Goal: Transaction & Acquisition: Purchase product/service

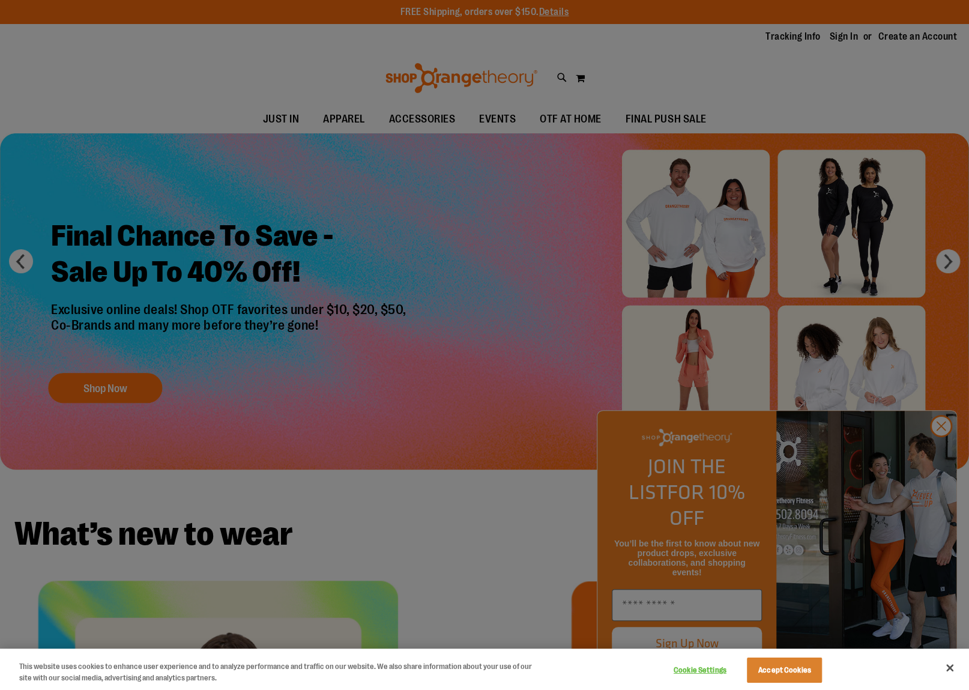
click at [946, 451] on div at bounding box center [484, 345] width 969 height 690
click at [938, 454] on div at bounding box center [484, 345] width 969 height 690
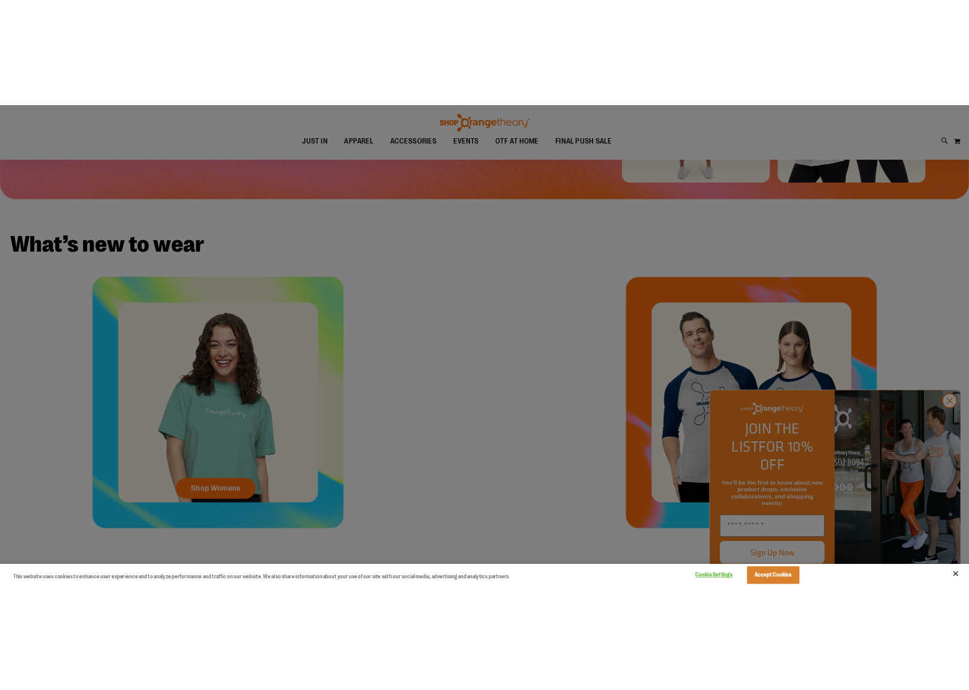
scroll to position [625, 0]
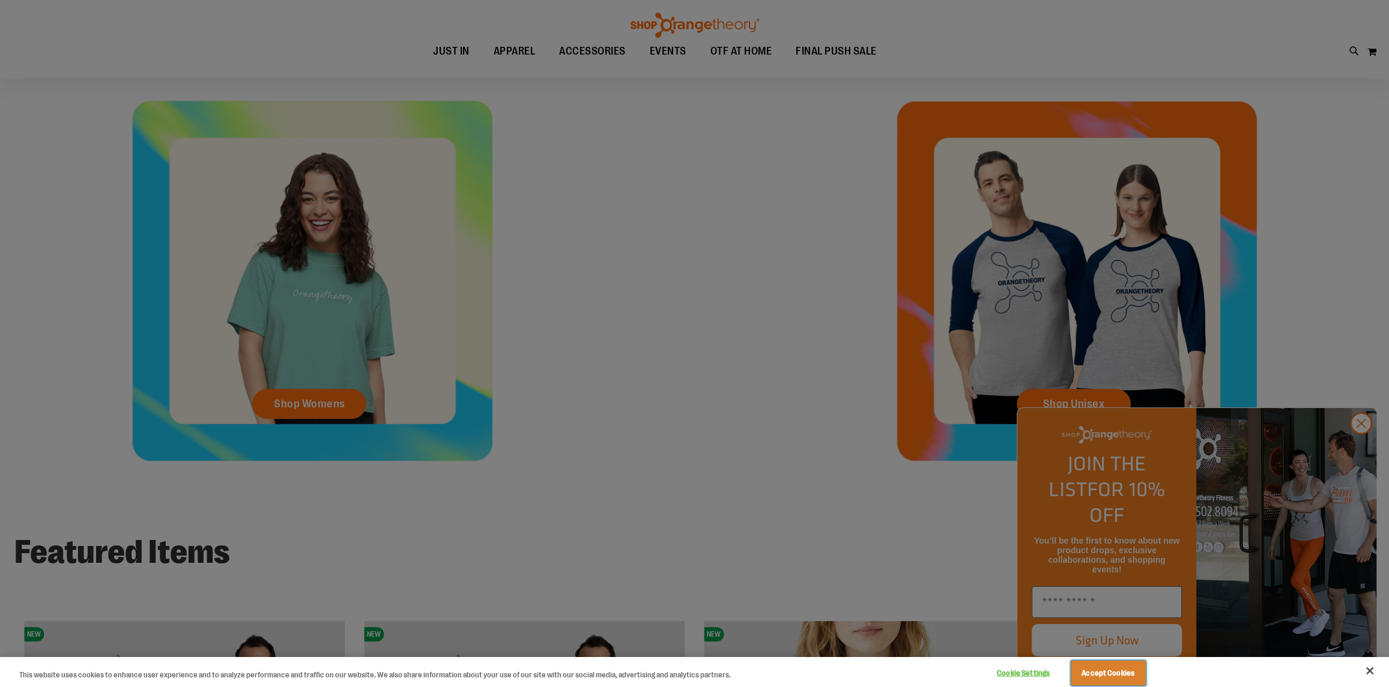
drag, startPoint x: 1102, startPoint y: 672, endPoint x: 1122, endPoint y: 615, distance: 60.4
click at [968, 671] on button "Accept Cookies" at bounding box center [1107, 673] width 75 height 25
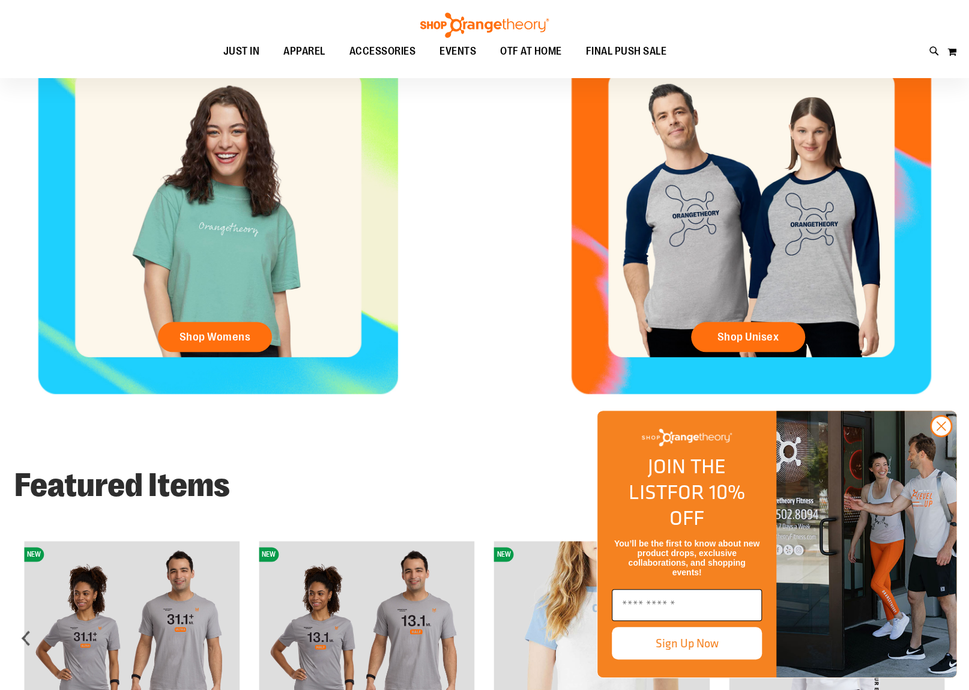
scroll to position [560, 0]
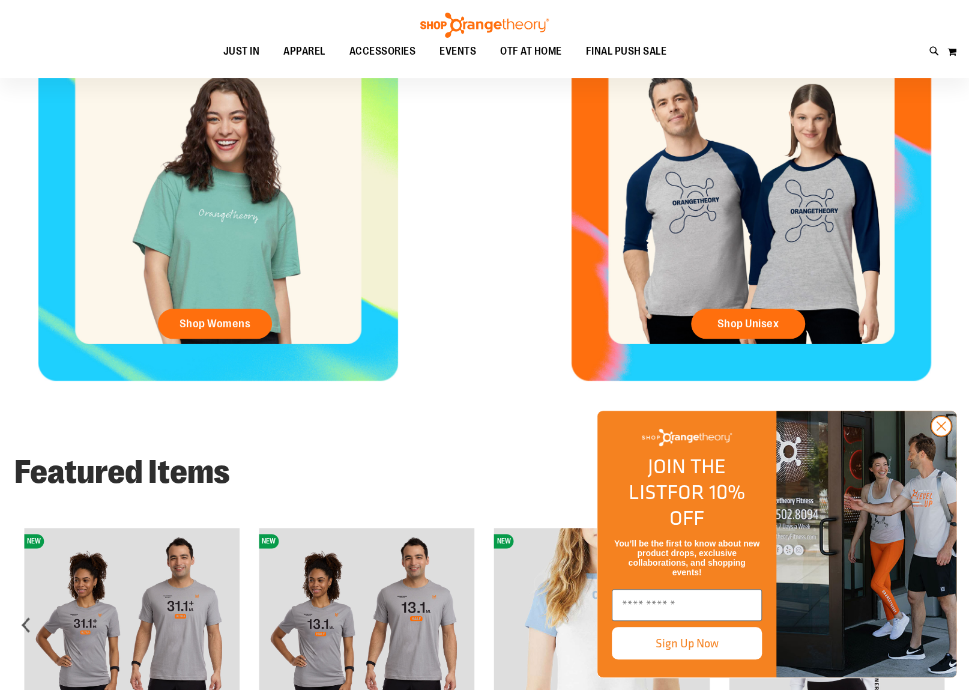
click at [944, 436] on circle "Close dialog" at bounding box center [941, 426] width 20 height 20
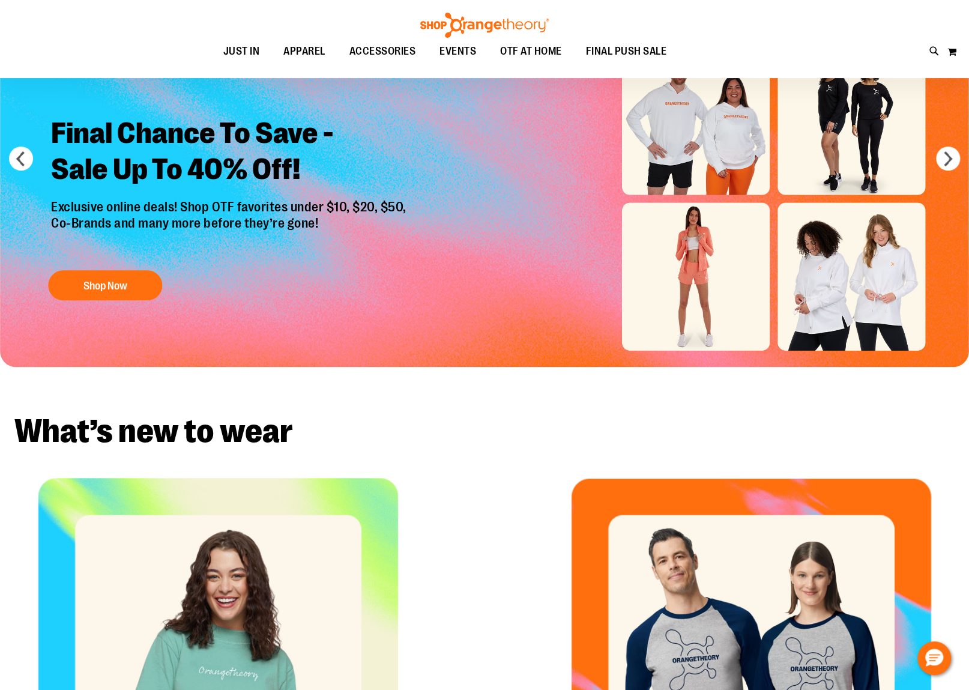
scroll to position [0, 0]
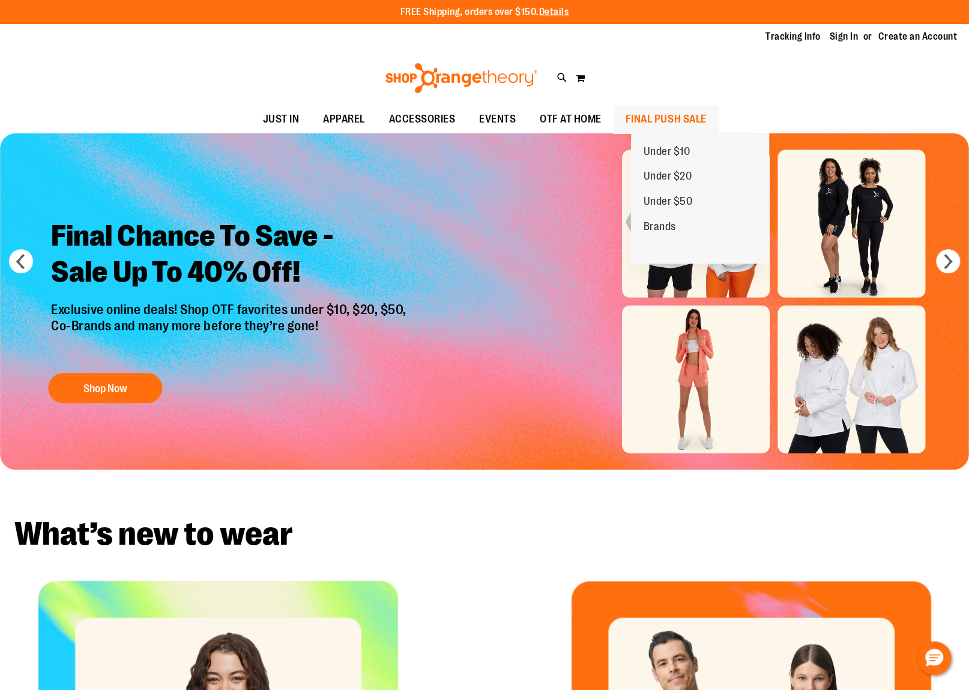
click at [671, 120] on span "FINAL PUSH SALE" at bounding box center [666, 119] width 81 height 27
